Goal: Check status

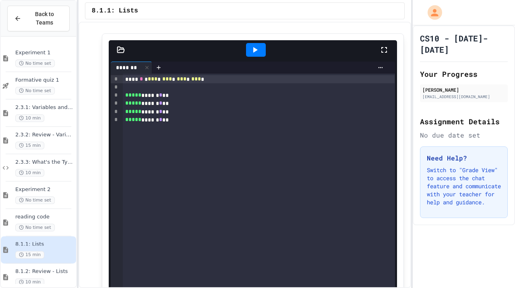
scroll to position [2245, 0]
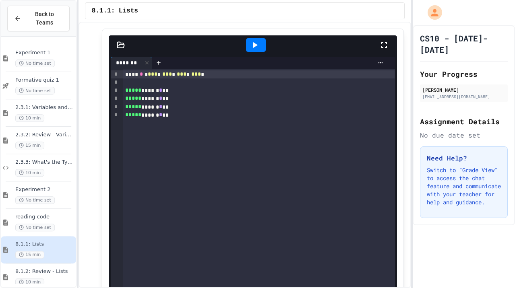
click at [254, 50] on icon at bounding box center [255, 45] width 10 height 10
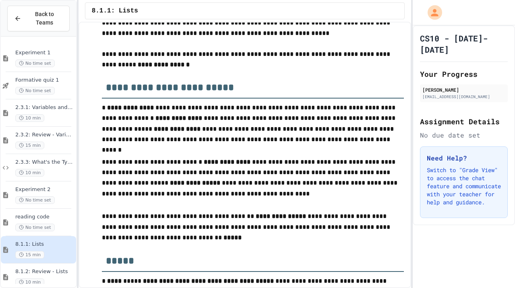
scroll to position [0, 0]
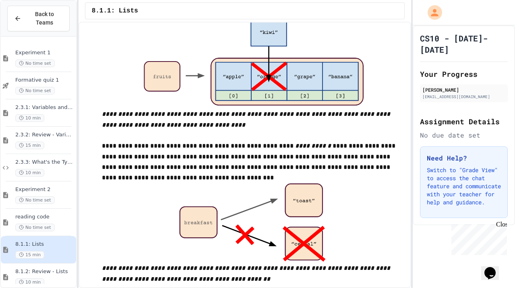
scroll to position [776, 0]
